Goal: Transaction & Acquisition: Purchase product/service

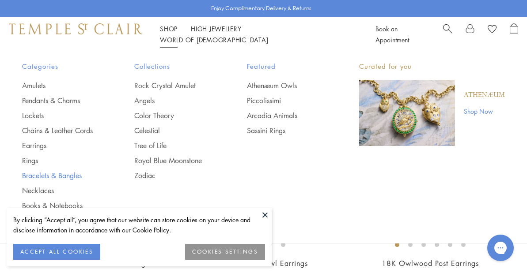
click at [42, 174] on link "Bracelets & Bangles" at bounding box center [60, 176] width 77 height 10
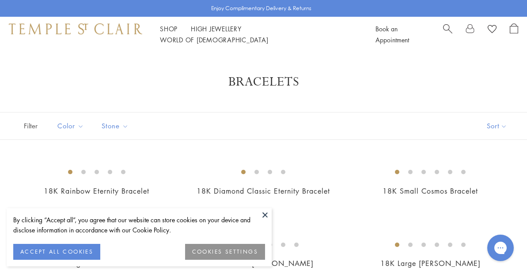
click at [265, 215] on button at bounding box center [264, 214] width 13 height 13
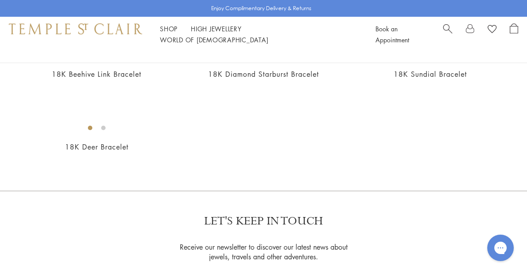
scroll to position [926, 0]
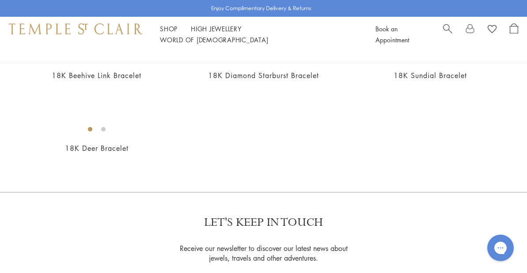
click at [0, 0] on img at bounding box center [0, 0] width 0 height 0
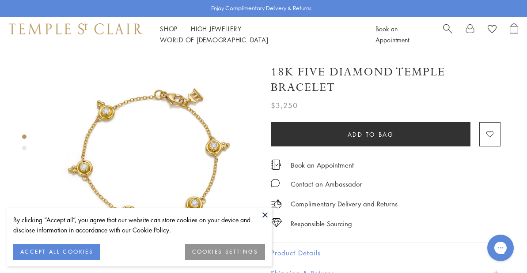
click at [264, 213] on button at bounding box center [264, 214] width 13 height 13
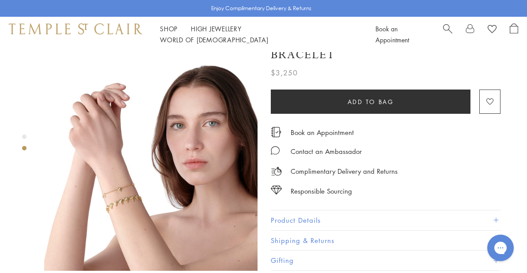
scroll to position [220, 0]
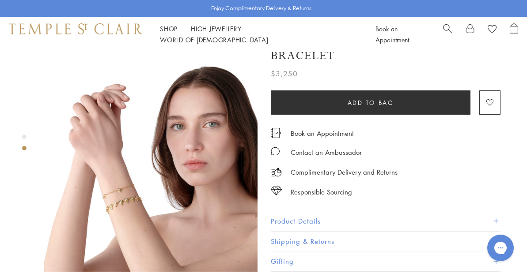
click at [124, 167] on img at bounding box center [150, 165] width 213 height 213
